Goal: Task Accomplishment & Management: Complete application form

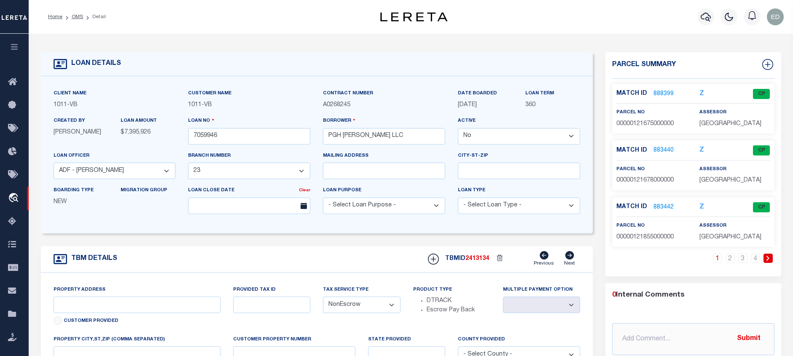
select select "False"
select select "1224"
select select "65"
select select "NonEscrow"
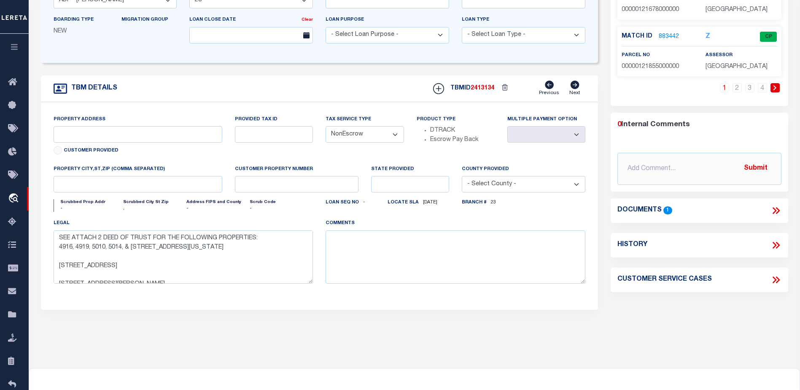
scroll to position [86, 0]
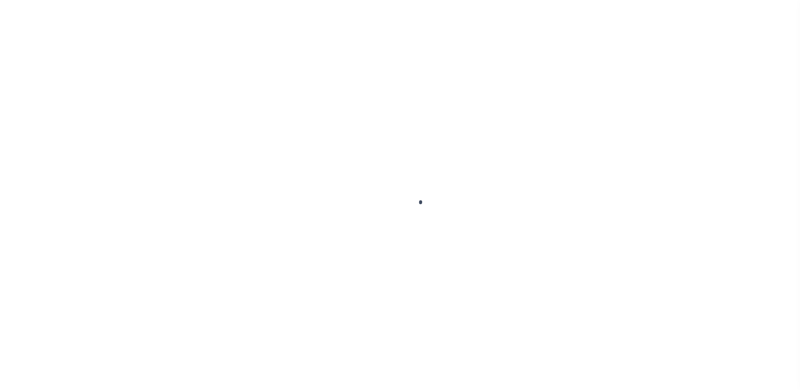
scroll to position [253, 0]
type input "7059946"
type input "PGH [PERSON_NAME] LLC"
select select "False"
select select
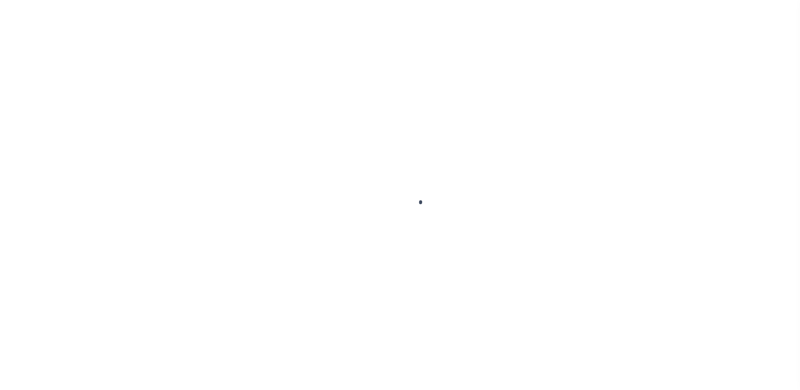
select select
select select "NonEscrow"
select select "1224"
select select "65"
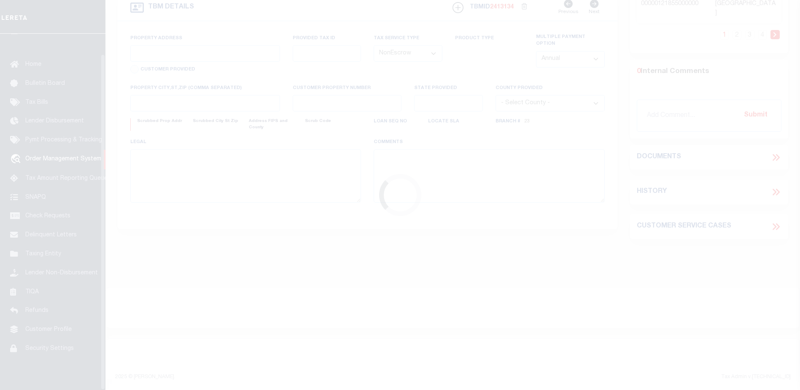
select select
type textarea "SEE ATTACH 2 DEED OF TRUST FOR THE FOLLOWING PROPERTIES: 4916, 4919, 5010, 5014…"
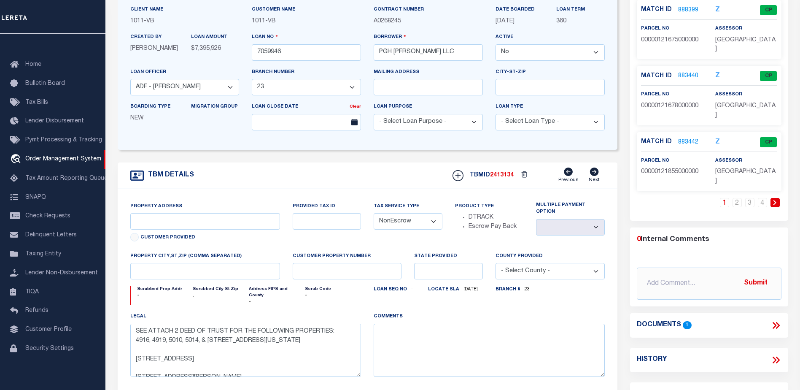
scroll to position [0, 0]
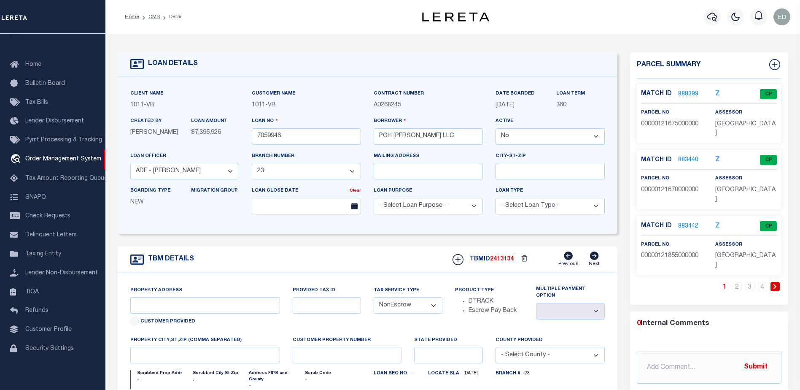
click at [370, 367] on div "Customer Property Number" at bounding box center [347, 352] width 122 height 35
